Goal: Task Accomplishment & Management: Use online tool/utility

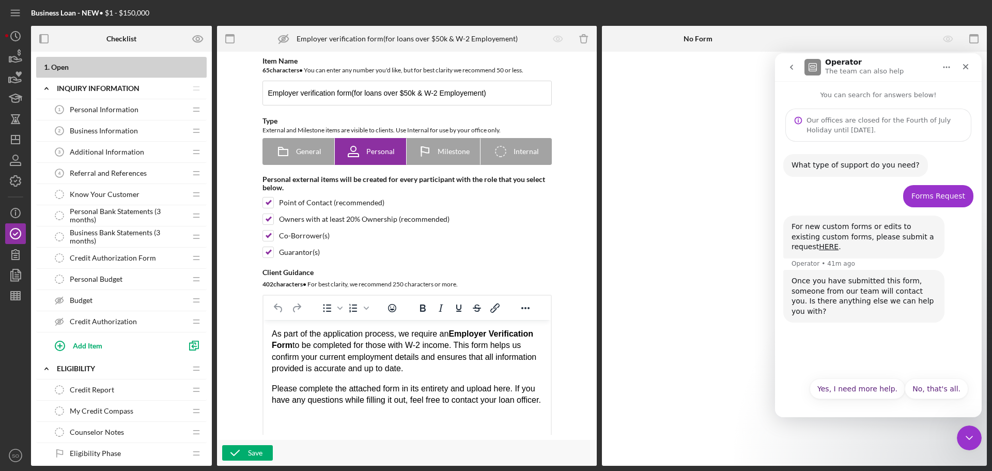
scroll to position [310, 0]
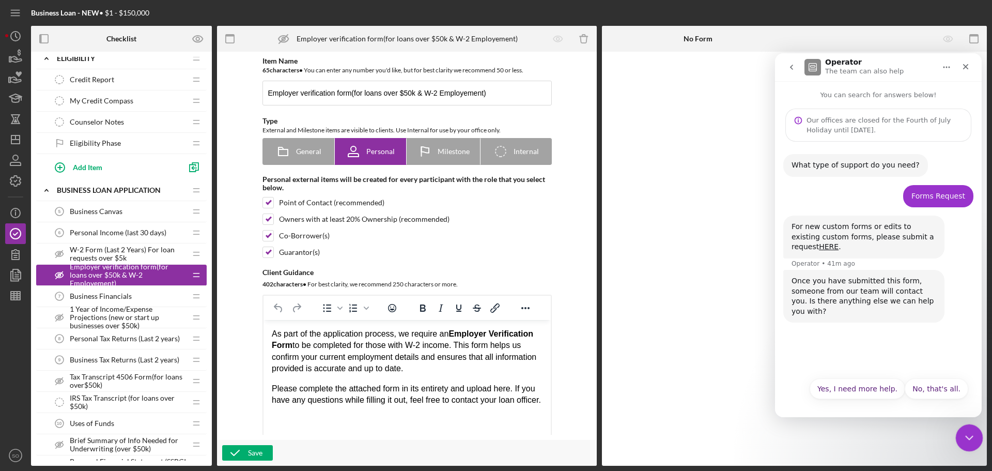
click at [971, 438] on icon "Close Intercom Messenger" at bounding box center [968, 436] width 12 height 12
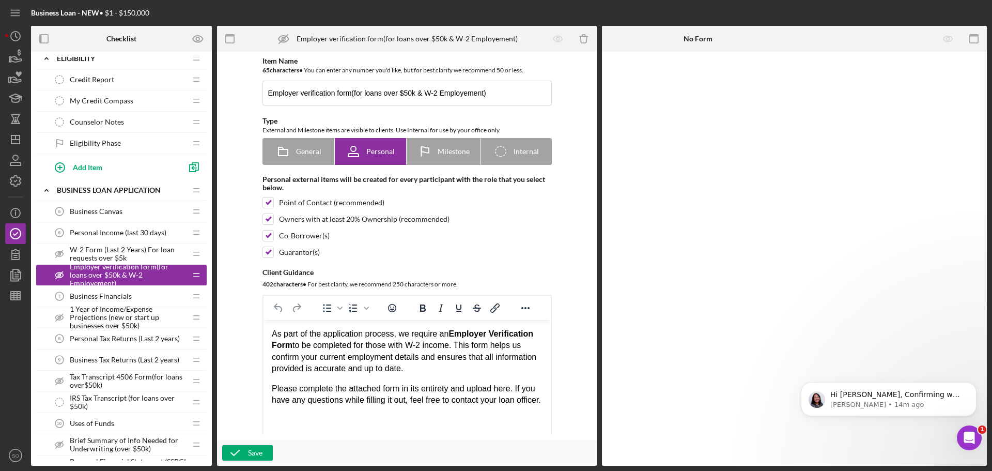
scroll to position [0, 0]
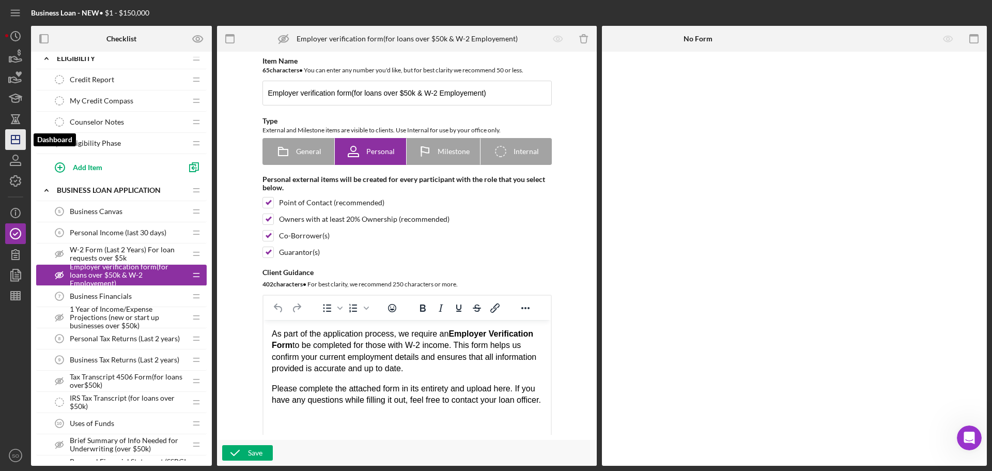
click at [16, 142] on icon "Icon/Dashboard" at bounding box center [16, 140] width 26 height 26
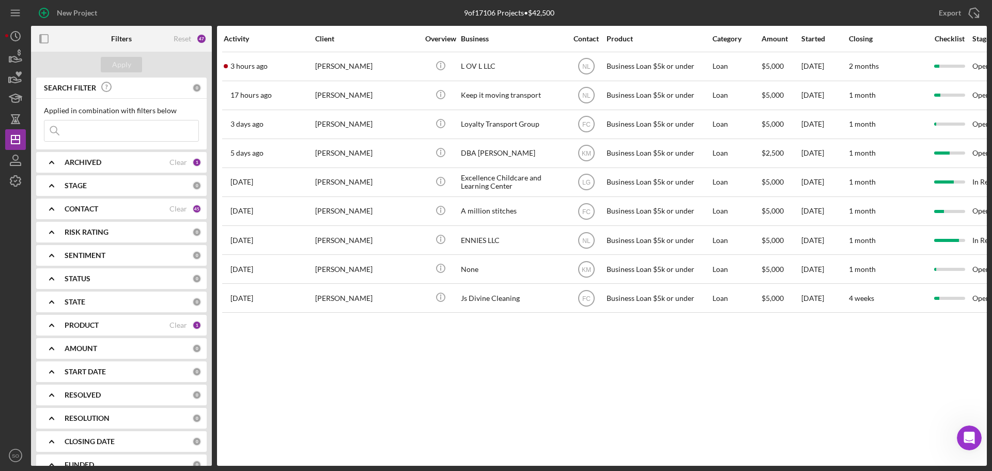
click at [99, 319] on div "PRODUCT Clear 1" at bounding box center [133, 325] width 137 height 21
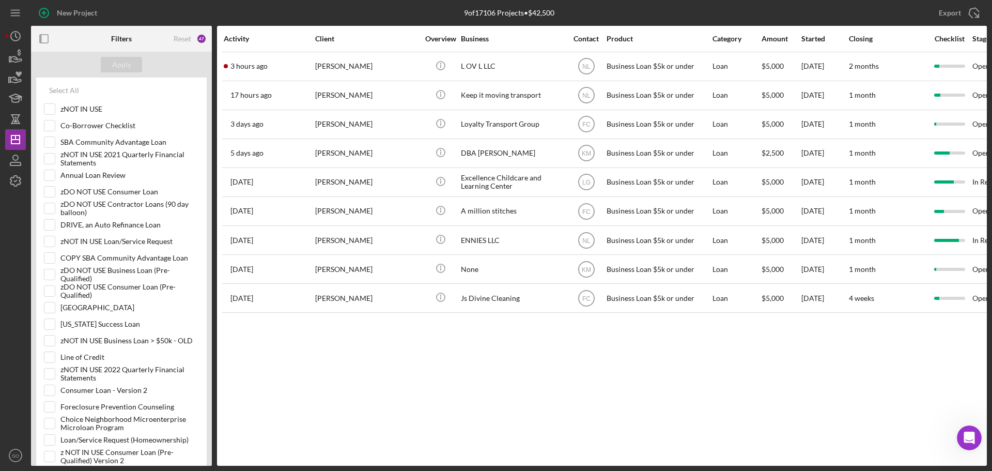
scroll to position [465, 0]
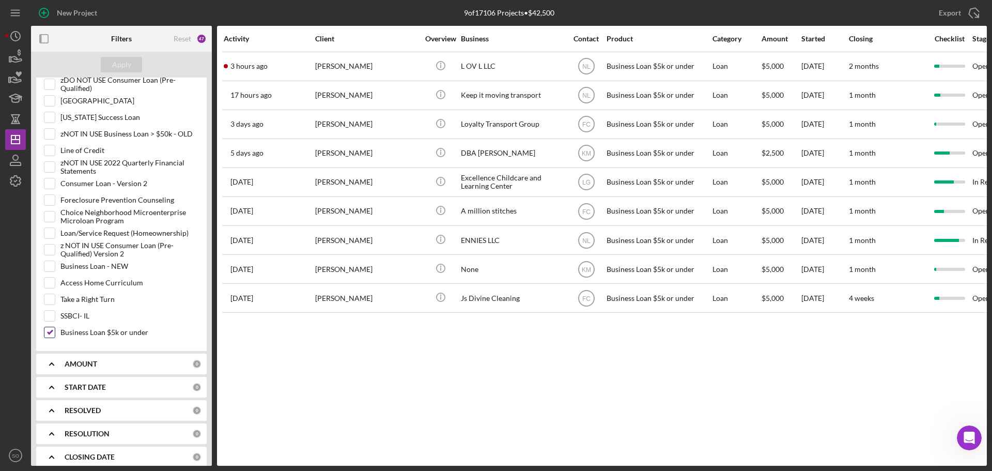
click at [49, 333] on input "Business Loan $5k or under" at bounding box center [49, 332] width 10 height 10
checkbox input "false"
click at [49, 317] on input "SSBCI- IL" at bounding box center [49, 316] width 10 height 10
checkbox input "true"
click at [125, 65] on div "Apply" at bounding box center [121, 65] width 19 height 16
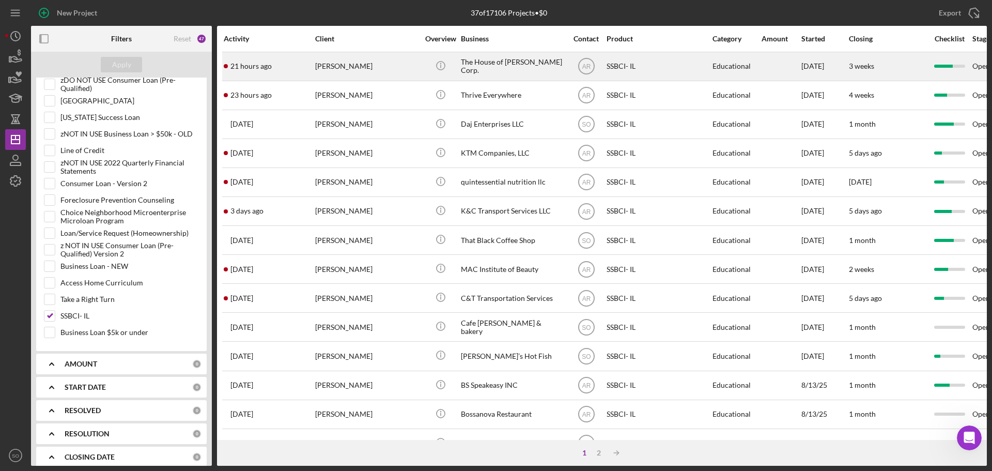
click at [368, 74] on div "[PERSON_NAME]" at bounding box center [366, 66] width 103 height 27
